Goal: Book appointment/travel/reservation

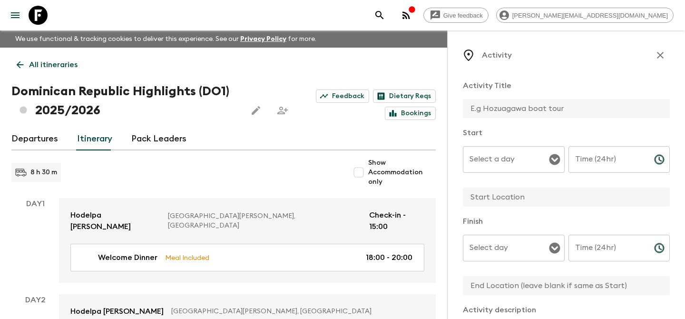
click at [44, 68] on p "All itineraries" at bounding box center [53, 64] width 49 height 11
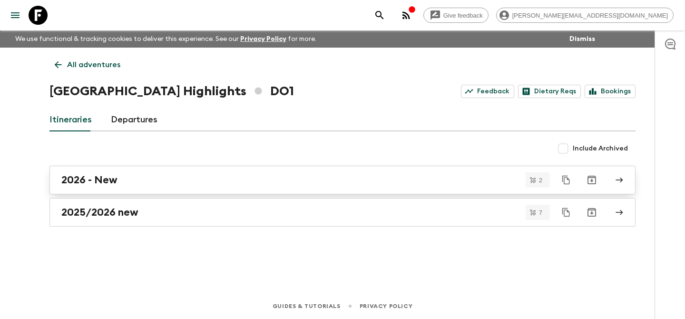
click at [492, 180] on div "2026 - New" at bounding box center [333, 180] width 544 height 12
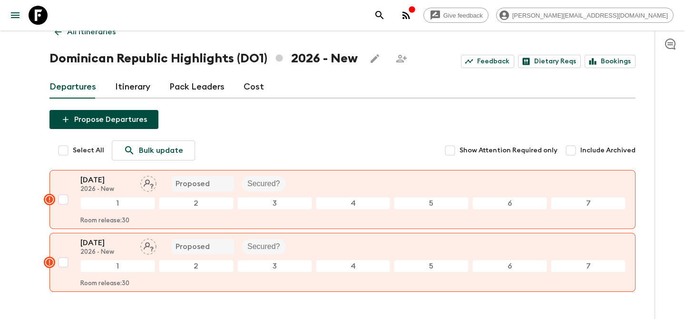
scroll to position [53, 0]
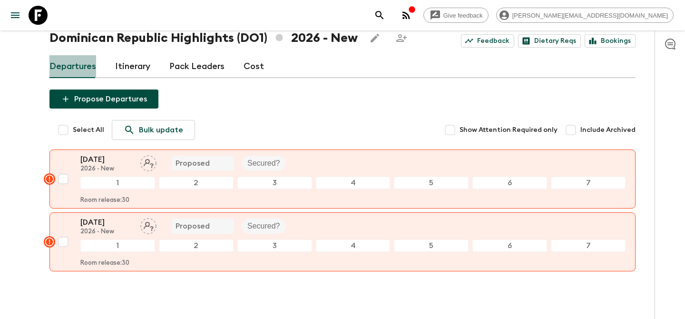
click at [85, 63] on link "Departures" at bounding box center [72, 66] width 47 height 23
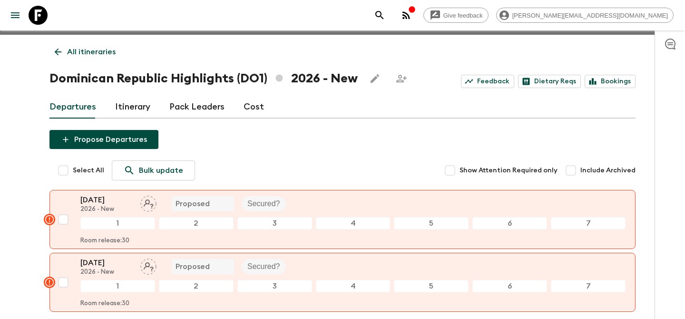
scroll to position [1, 0]
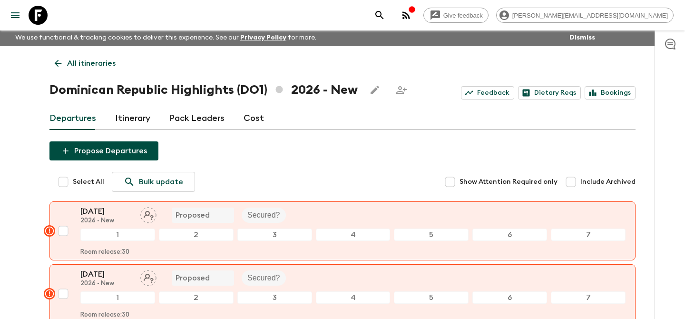
click at [61, 60] on icon at bounding box center [58, 63] width 10 height 10
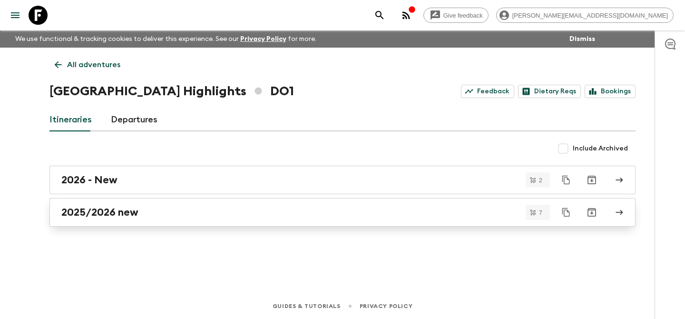
click at [291, 213] on div "2025/2026 new" at bounding box center [333, 212] width 544 height 12
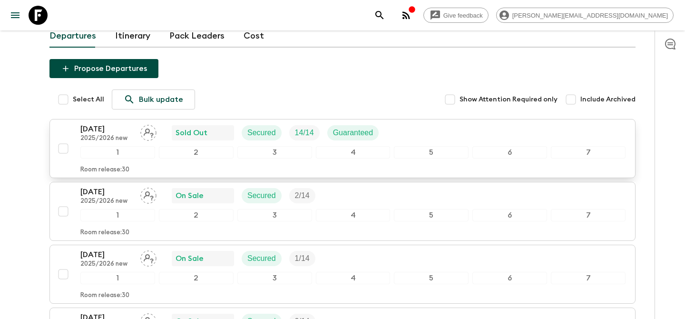
scroll to position [85, 0]
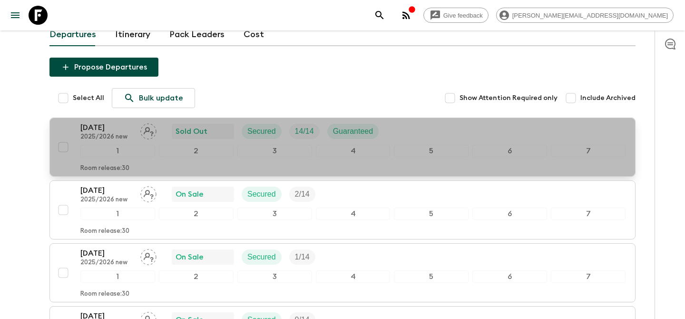
click at [382, 142] on div "[DATE] 2025/2026 new Sold Out Secured 14 / 14 Guaranteed 1 2 3 4 5 6 7 Room rel…" at bounding box center [352, 147] width 545 height 50
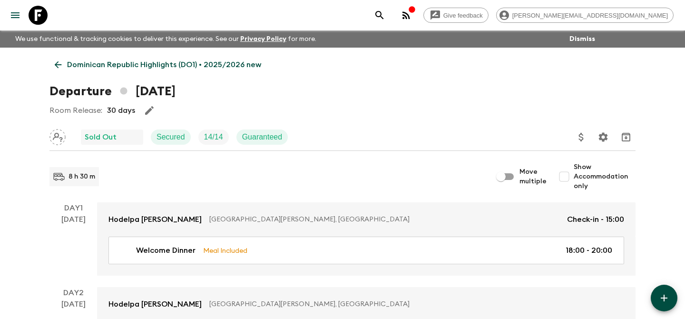
scroll to position [21, 0]
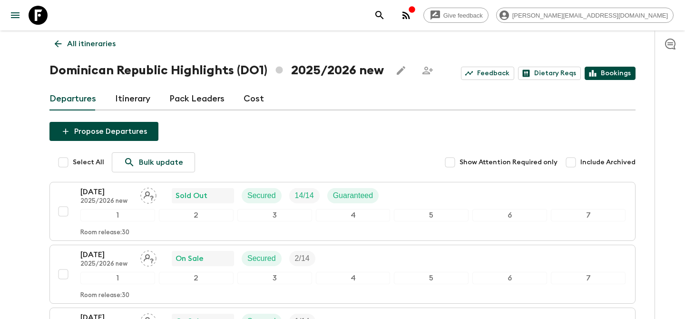
click at [613, 69] on link "Bookings" at bounding box center [610, 73] width 51 height 13
